Goal: Task Accomplishment & Management: Manage account settings

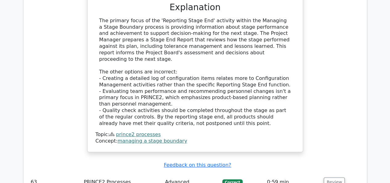
scroll to position [21131, 0]
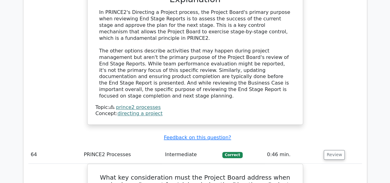
scroll to position [21464, 0]
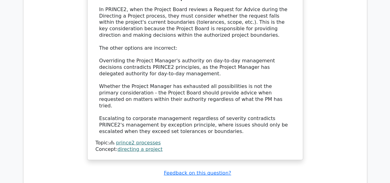
scroll to position [21798, 0]
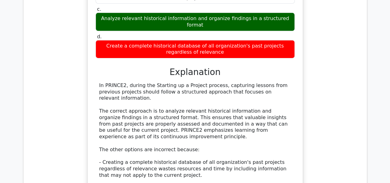
scroll to position [22057, 0]
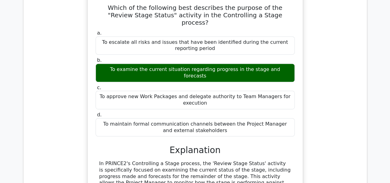
scroll to position [22366, 0]
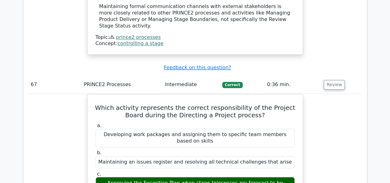
scroll to position [22662, 0]
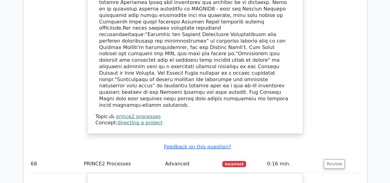
scroll to position [22946, 0]
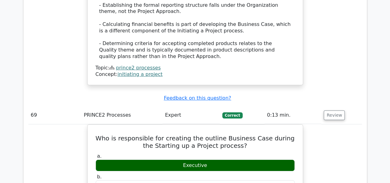
scroll to position [23304, 0]
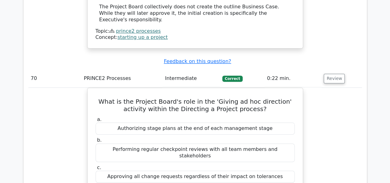
scroll to position [23662, 0]
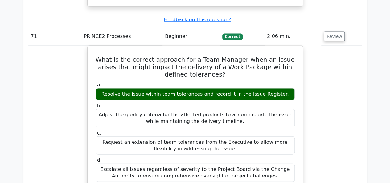
scroll to position [24020, 0]
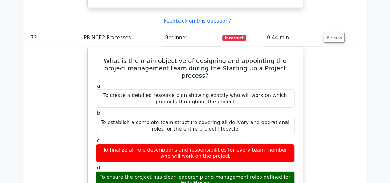
scroll to position [24335, 0]
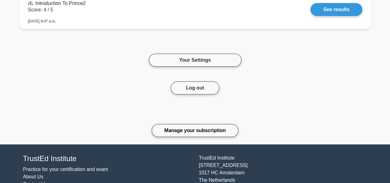
scroll to position [1085, 0]
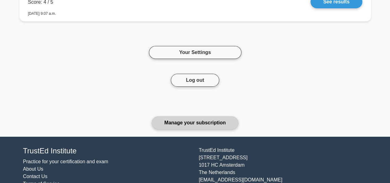
click at [211, 119] on link "Manage your subscription" at bounding box center [195, 122] width 87 height 13
